Goal: Book appointment/travel/reservation

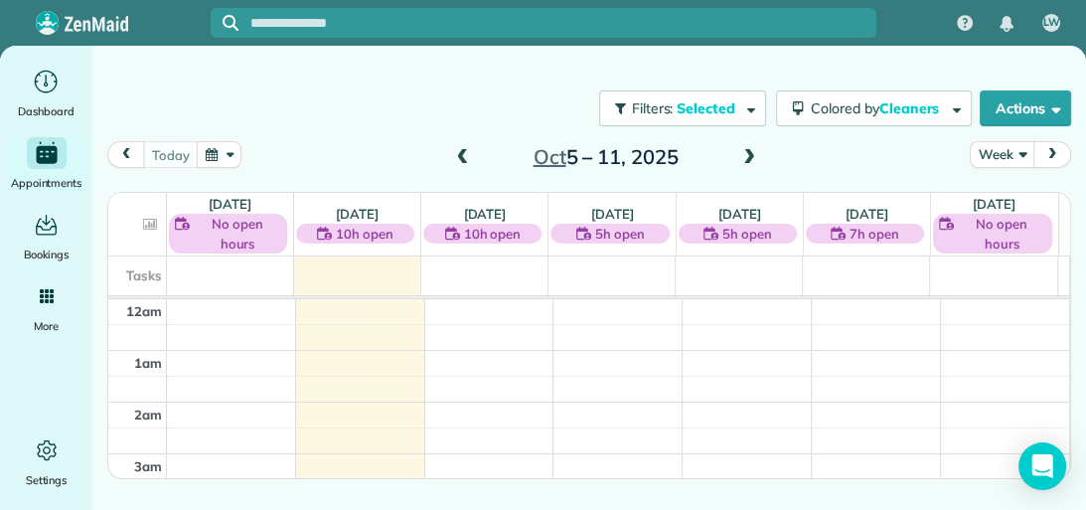
scroll to position [704, 0]
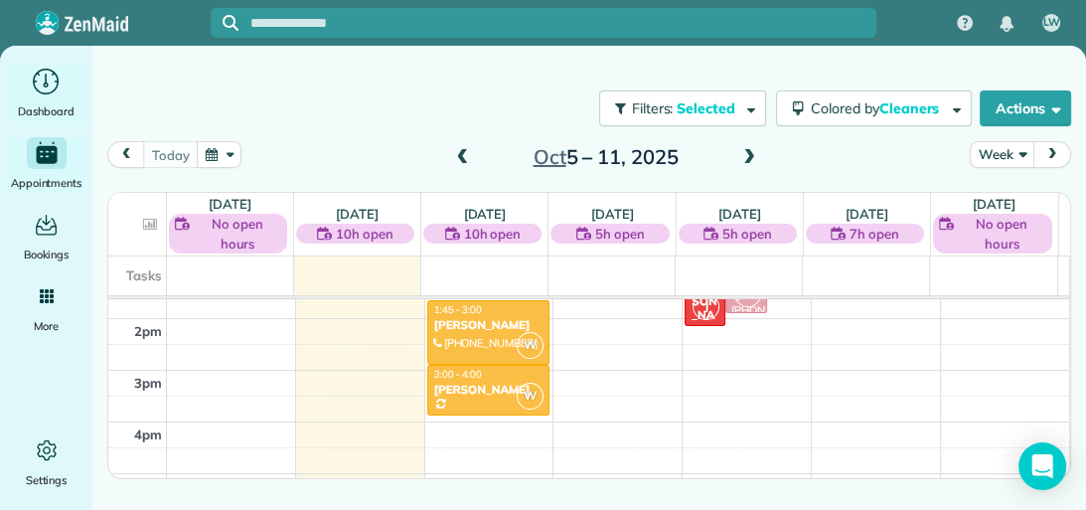
click at [63, 97] on div "Dashboard" at bounding box center [46, 94] width 79 height 56
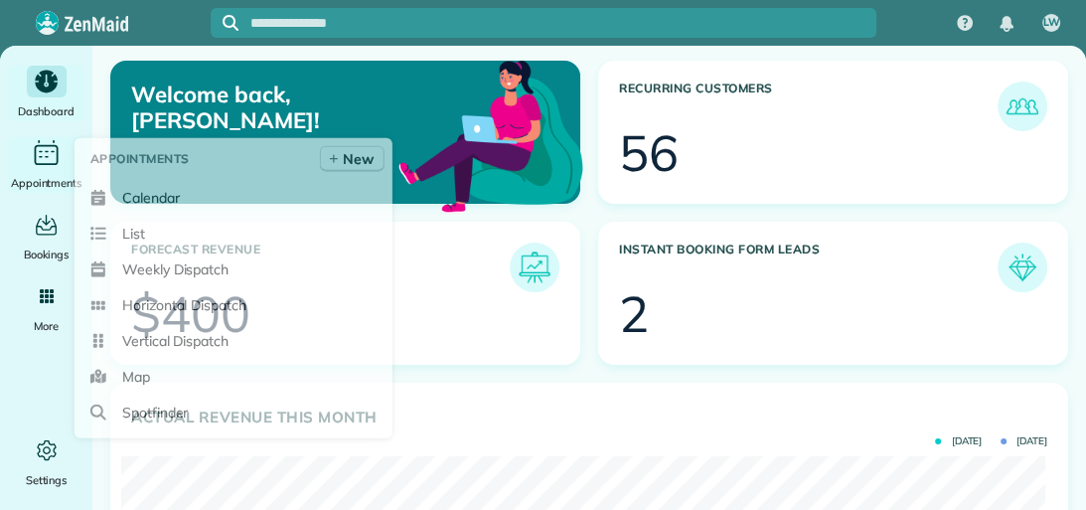
scroll to position [410, 924]
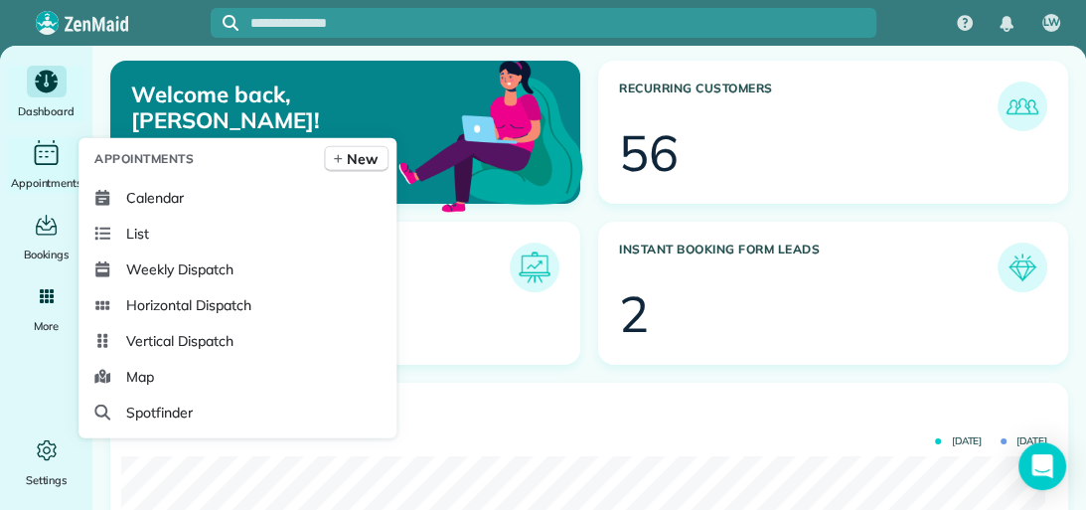
click at [56, 167] on div "Main" at bounding box center [47, 153] width 40 height 32
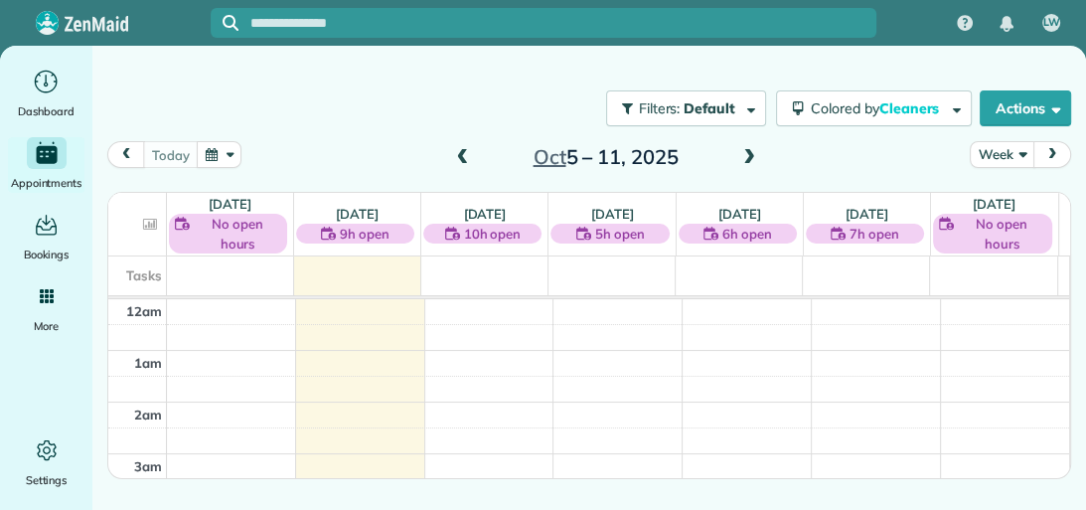
scroll to position [360, 0]
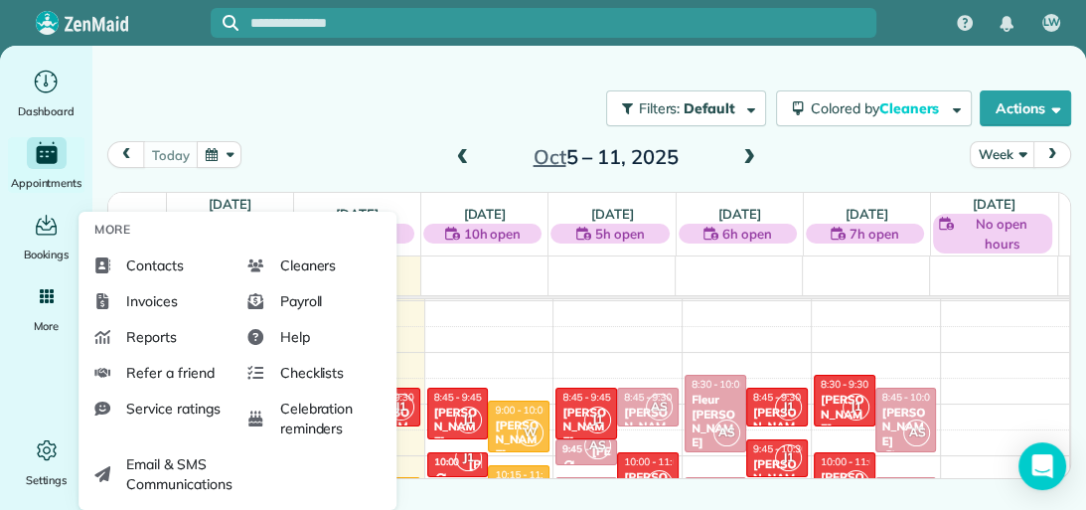
click at [135, 272] on span "Contacts" at bounding box center [155, 265] width 58 height 20
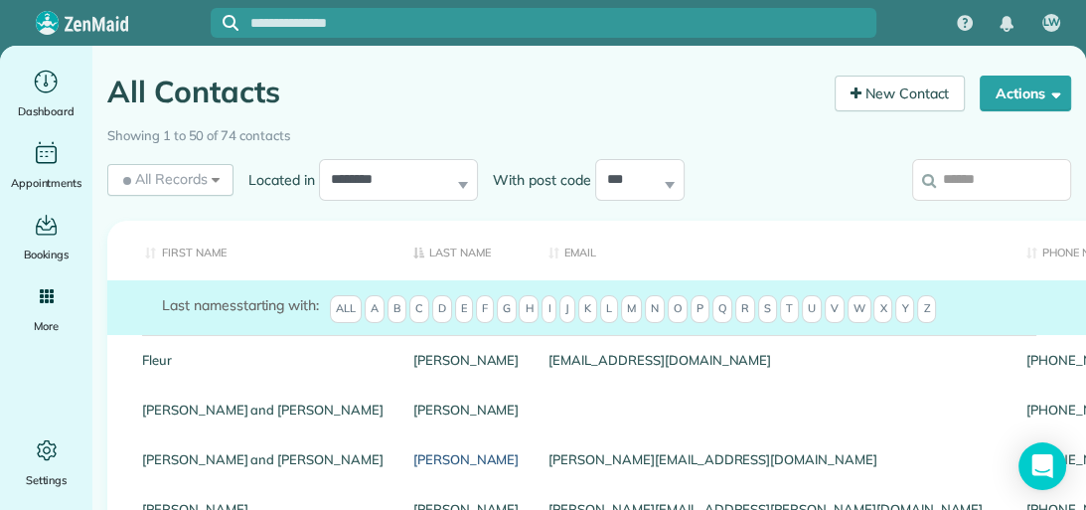
click at [413, 453] on link "Bourland" at bounding box center [466, 459] width 106 height 14
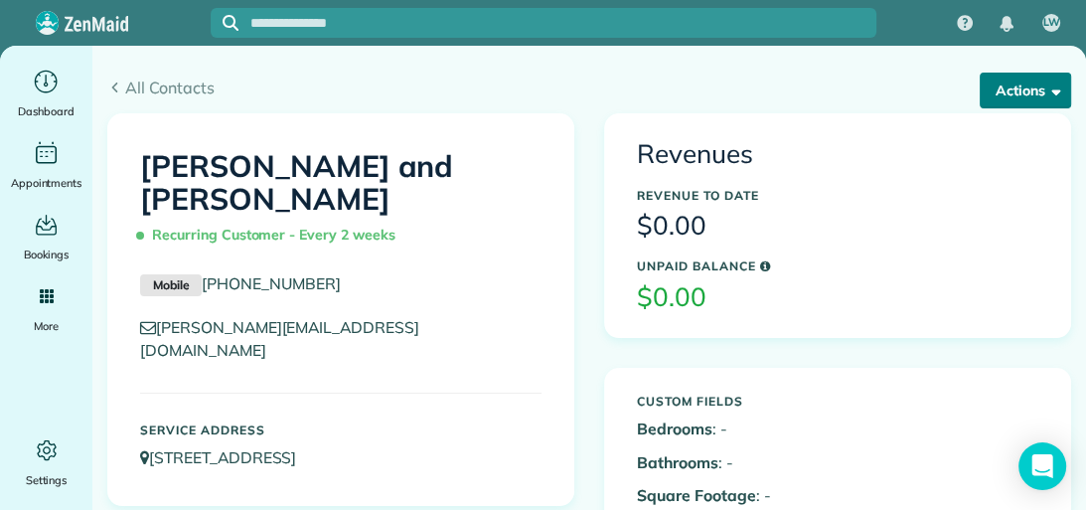
click at [1016, 82] on button "Actions" at bounding box center [1025, 91] width 91 height 36
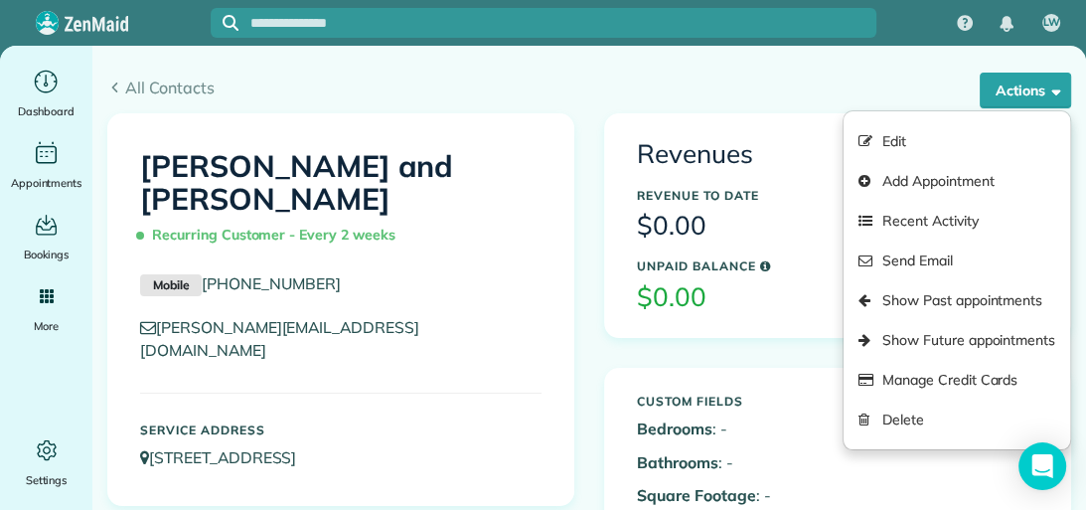
click at [1002, 131] on link "Edit" at bounding box center [957, 141] width 227 height 40
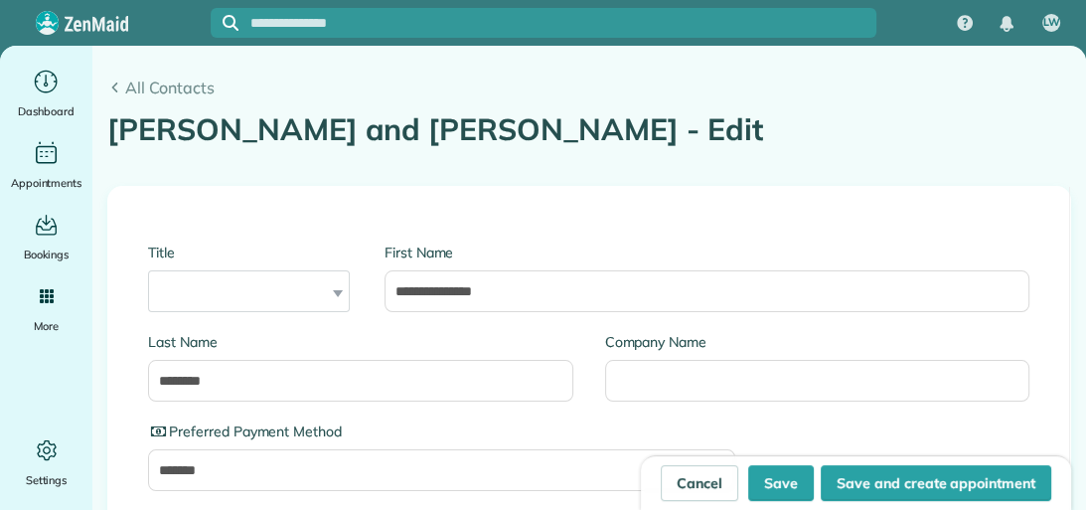
type input "**********"
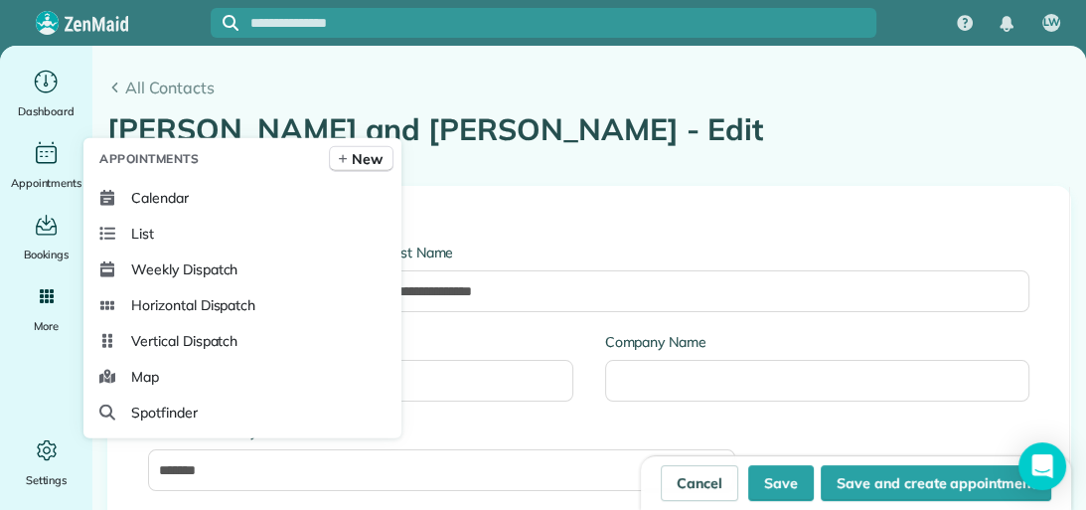
click at [114, 194] on icon at bounding box center [107, 198] width 16 height 16
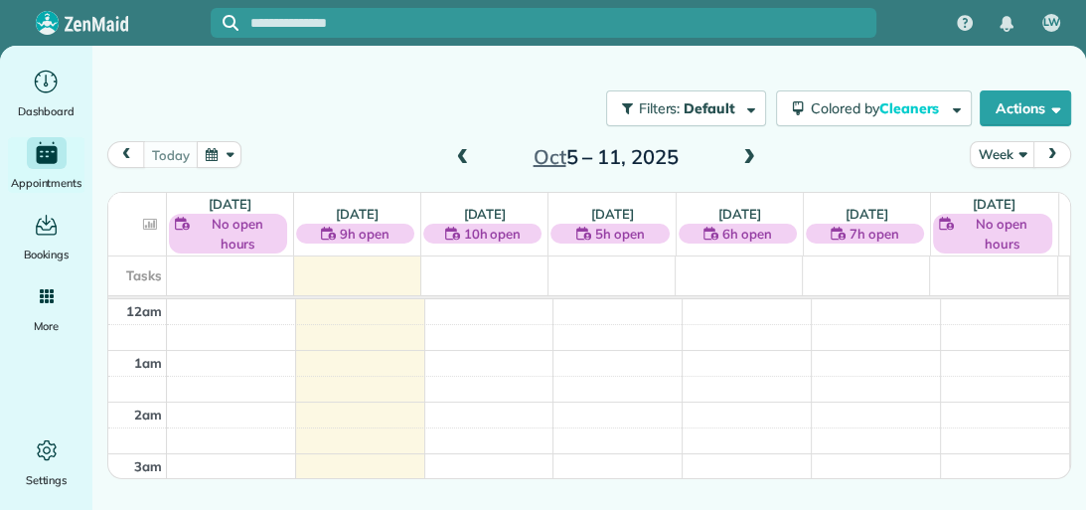
scroll to position [360, 0]
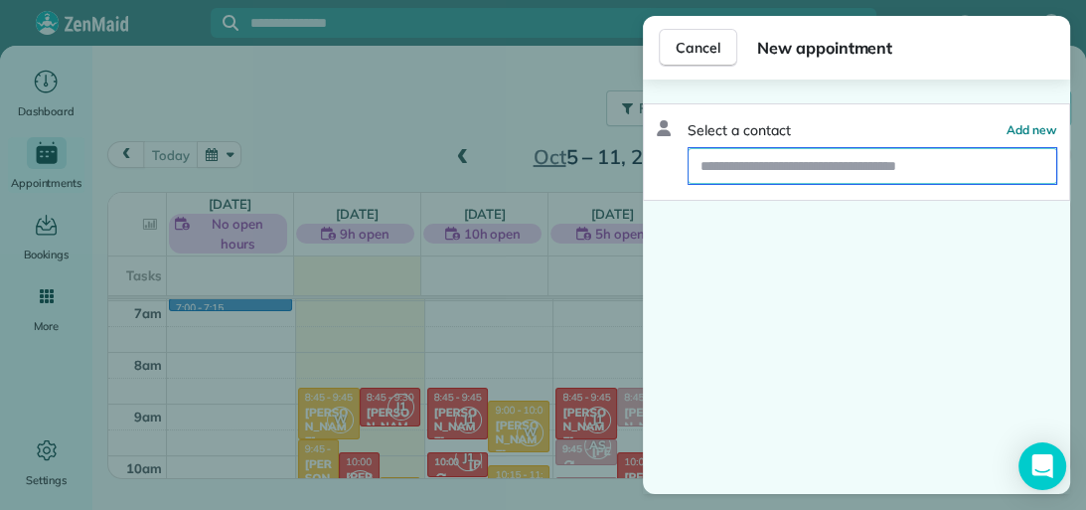
click at [714, 171] on input "text" at bounding box center [873, 166] width 368 height 36
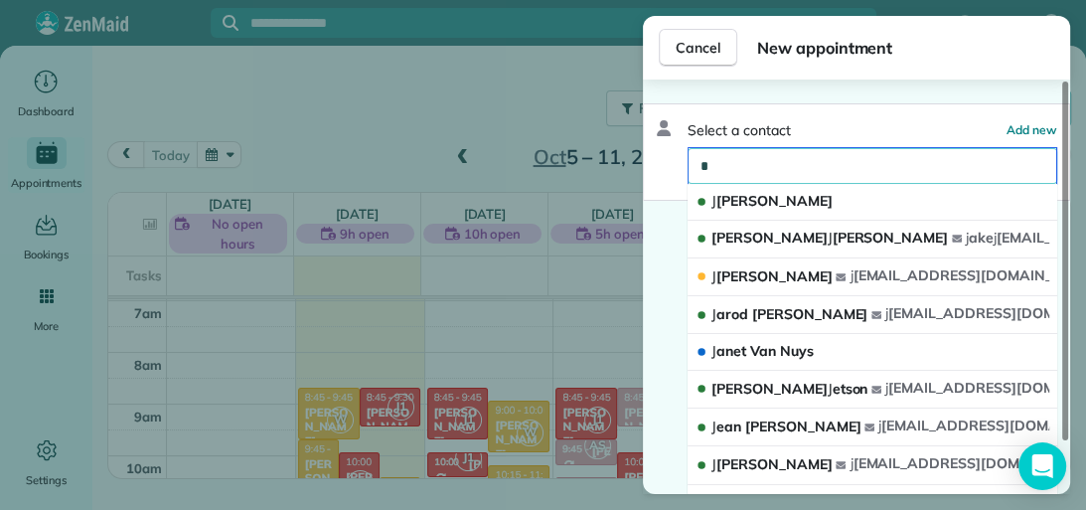
type input "*"
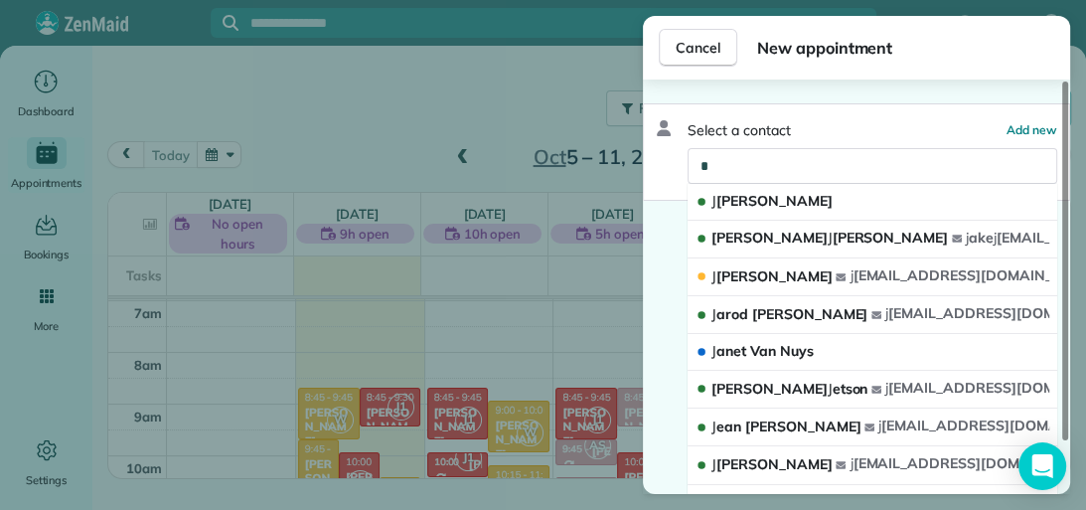
click at [741, 271] on span "[PERSON_NAME]" at bounding box center [771, 276] width 120 height 18
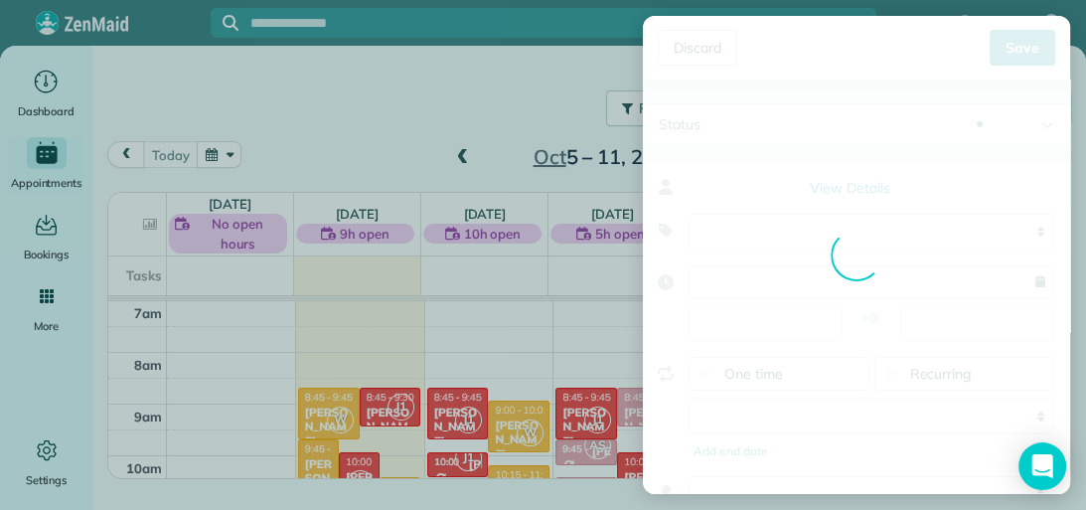
type input "**********"
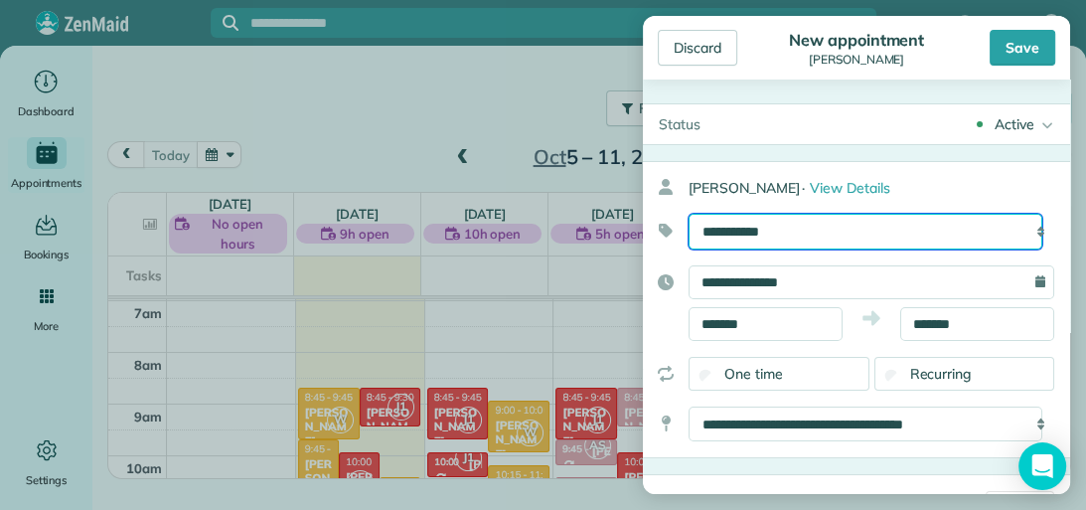
click at [1023, 227] on select "**********" at bounding box center [866, 232] width 354 height 36
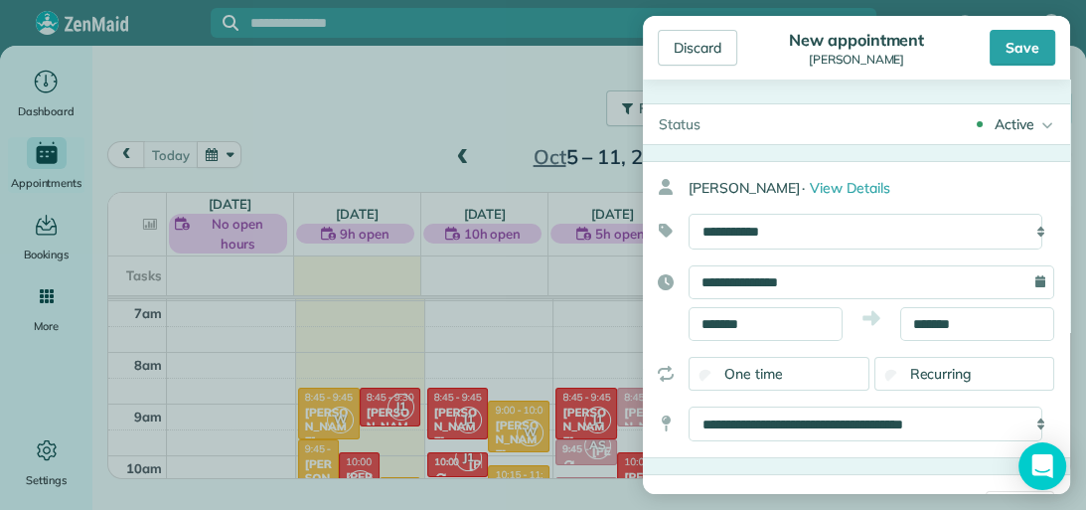
click at [701, 50] on div "Discard" at bounding box center [697, 48] width 79 height 36
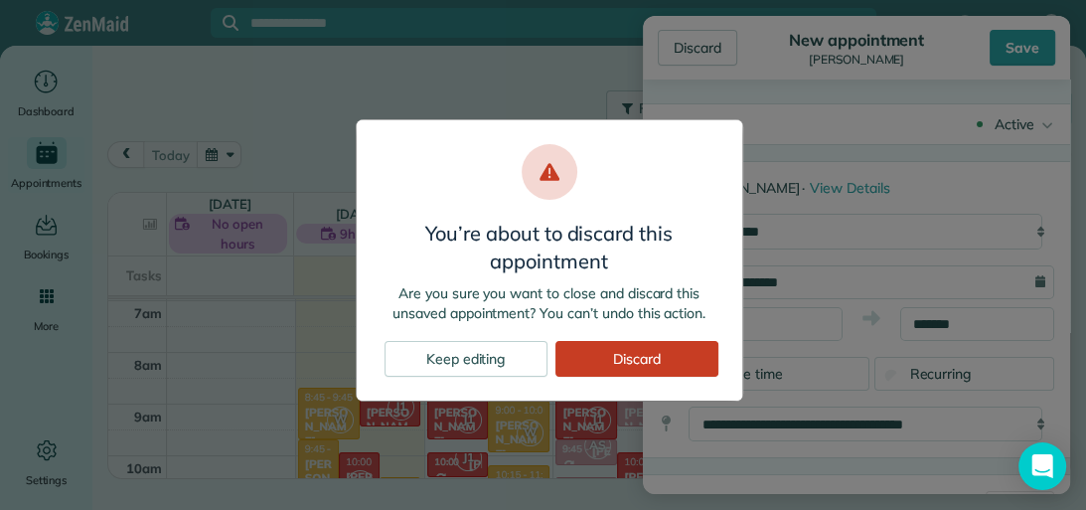
click at [643, 366] on div "Discard" at bounding box center [636, 359] width 163 height 36
